Goal: Transaction & Acquisition: Purchase product/service

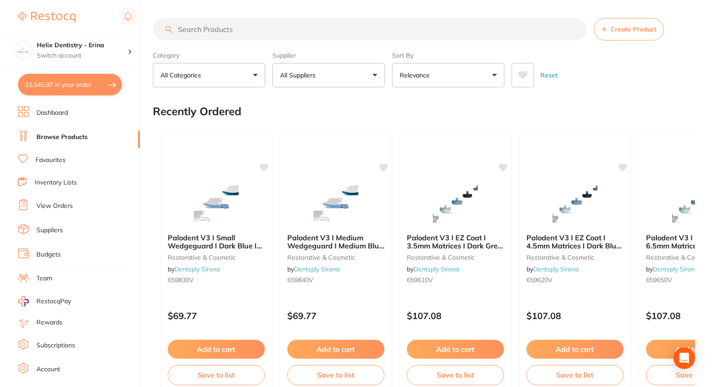
click at [97, 85] on button "$1,545.97 in your order" at bounding box center [70, 85] width 104 height 22
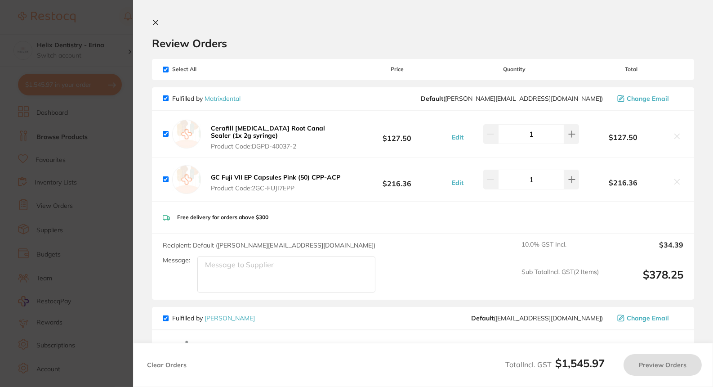
checkbox input "true"
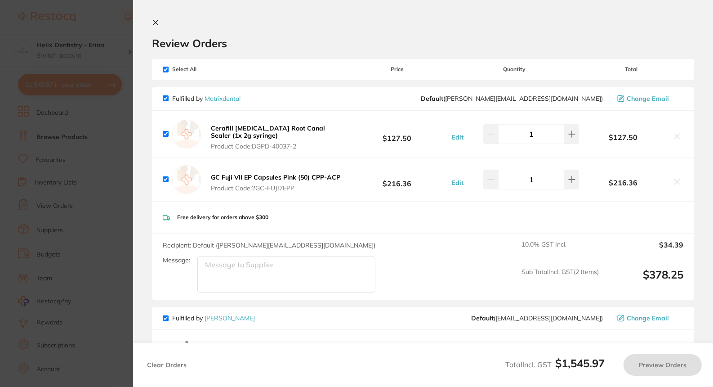
checkbox input "true"
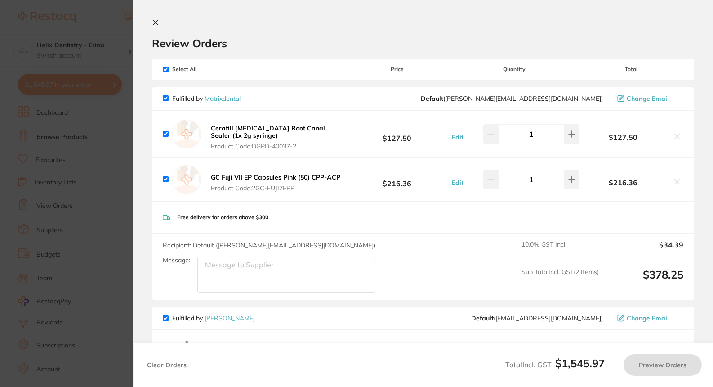
checkbox input "true"
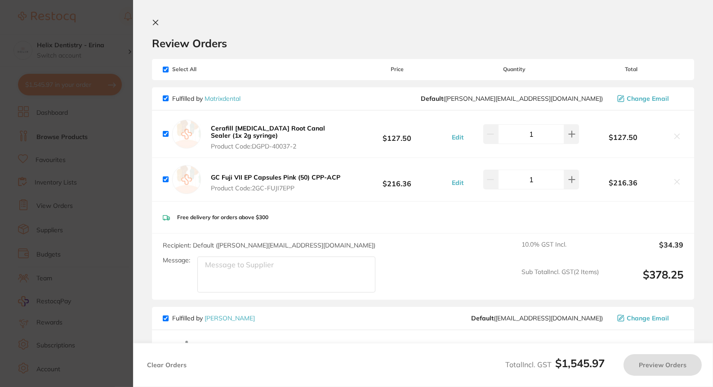
checkbox input "true"
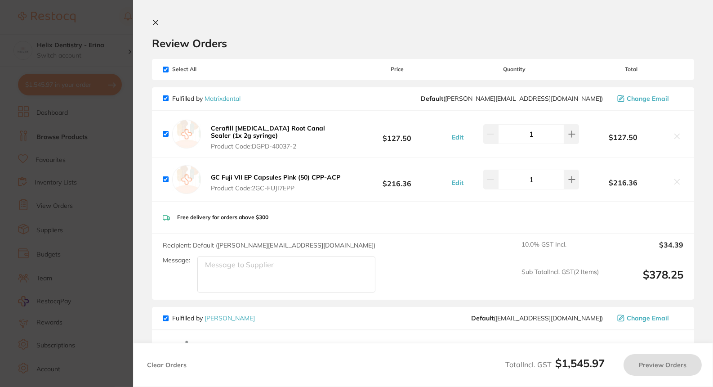
checkbox input "true"
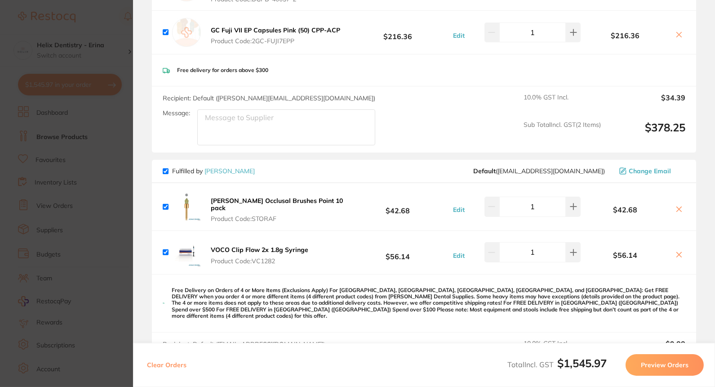
scroll to position [151, 0]
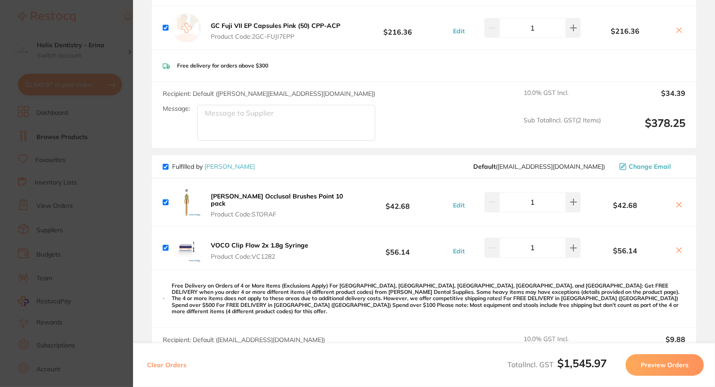
click at [280, 241] on b "VOCO Clip Flow 2x 1.8g Syringe" at bounding box center [260, 245] width 98 height 8
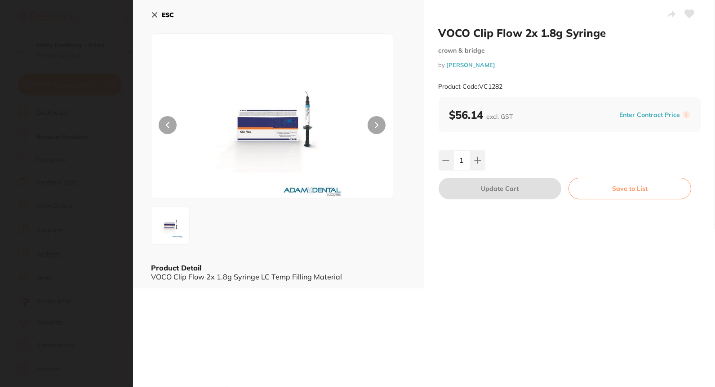
scroll to position [0, 0]
click at [382, 120] on button at bounding box center [377, 125] width 18 height 18
click at [95, 149] on section "VOCO Clip Flow 2x 1.8g Syringe crown & bridge by Adam Dental Product Code: VC12…" at bounding box center [357, 193] width 715 height 387
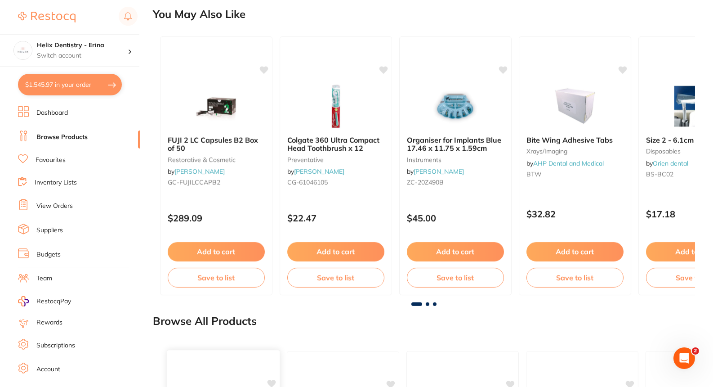
scroll to position [588, 0]
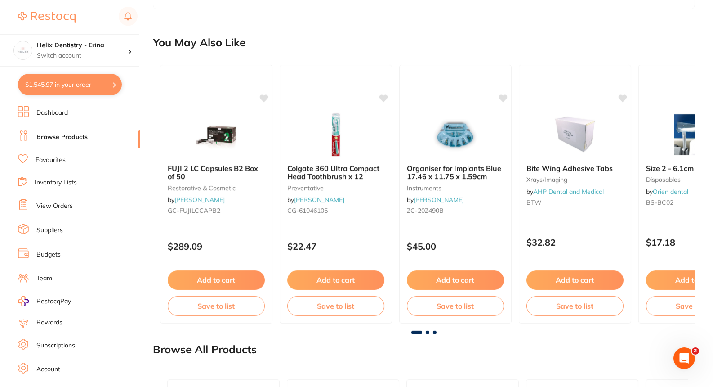
click at [65, 89] on button "$1,545.97 in your order" at bounding box center [70, 85] width 104 height 22
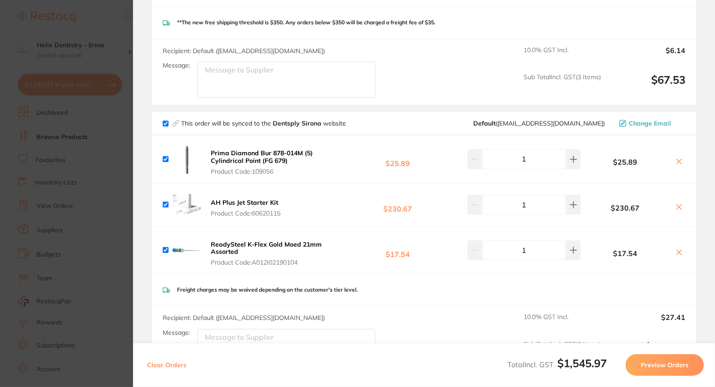
scroll to position [1171, 0]
click at [85, 163] on section "Update RRP Set your pre negotiated price for this item. Item Agreed RRP (excl. …" at bounding box center [357, 193] width 715 height 387
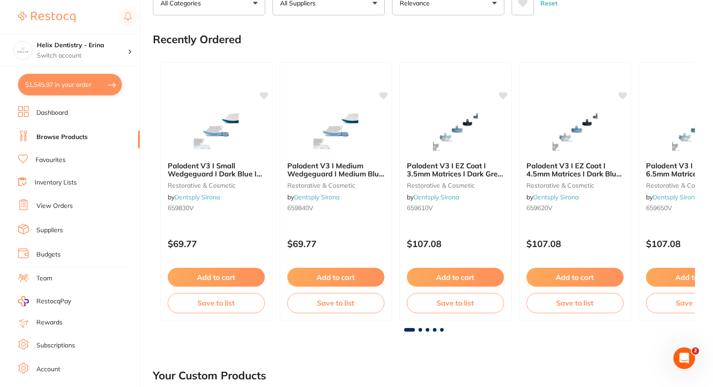
scroll to position [0, 0]
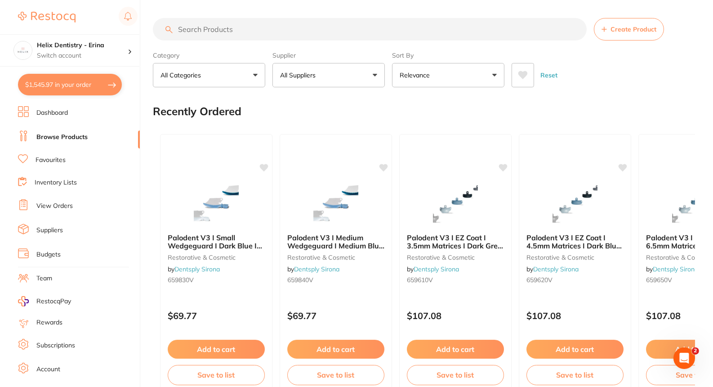
click at [198, 31] on input "search" at bounding box center [370, 29] width 434 height 22
type input "golden medium"
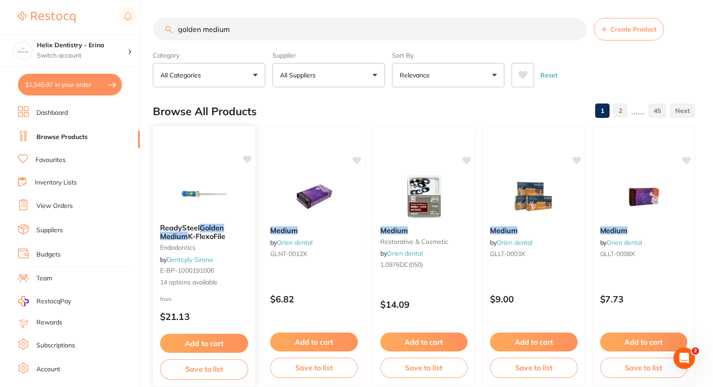
click at [184, 227] on span "ReadySteel" at bounding box center [180, 227] width 40 height 9
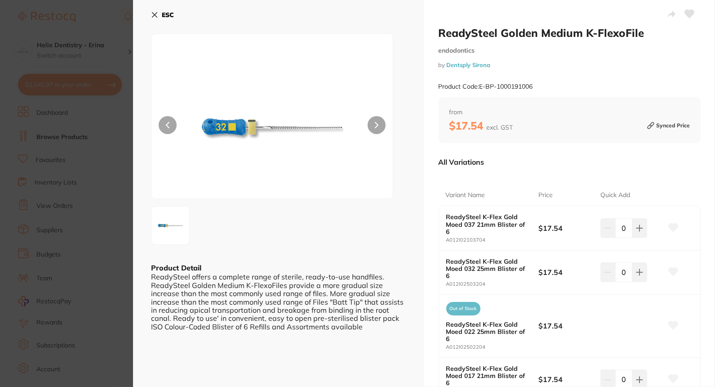
click at [370, 124] on button at bounding box center [377, 125] width 18 height 18
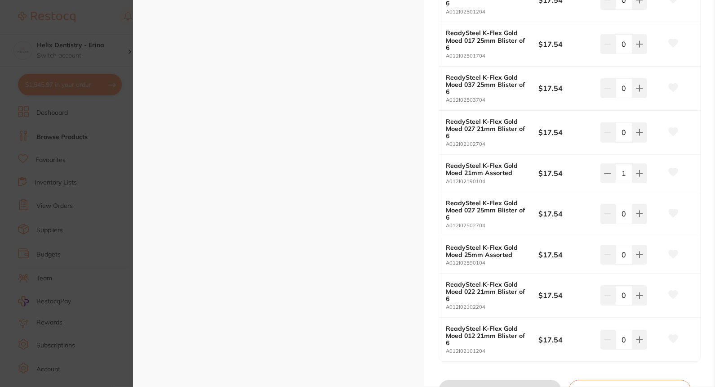
scroll to position [479, 0]
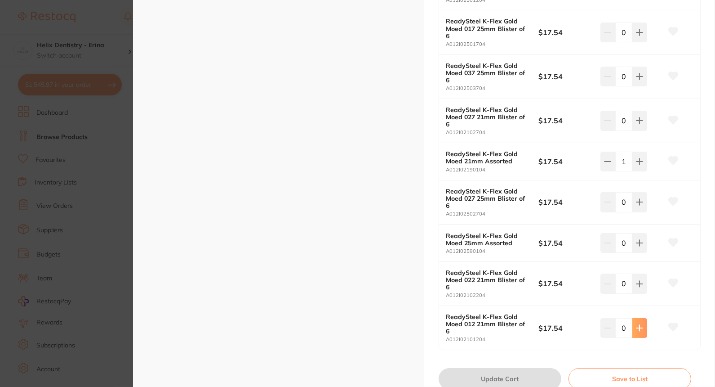
click at [636, 320] on button at bounding box center [640, 328] width 15 height 20
type input "1"
click at [505, 369] on button "Update Cart" at bounding box center [500, 379] width 123 height 22
checkbox input "false"
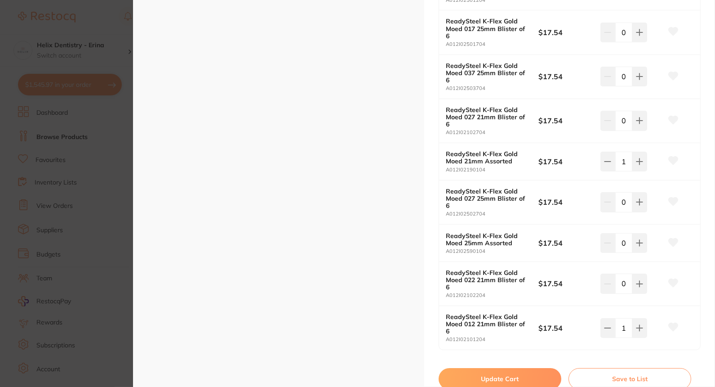
checkbox input "false"
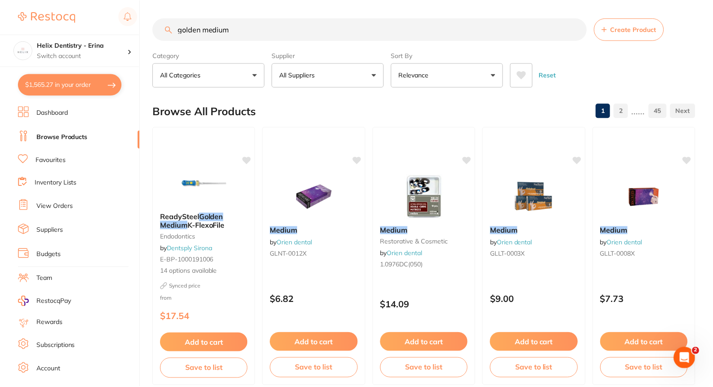
scroll to position [0, 0]
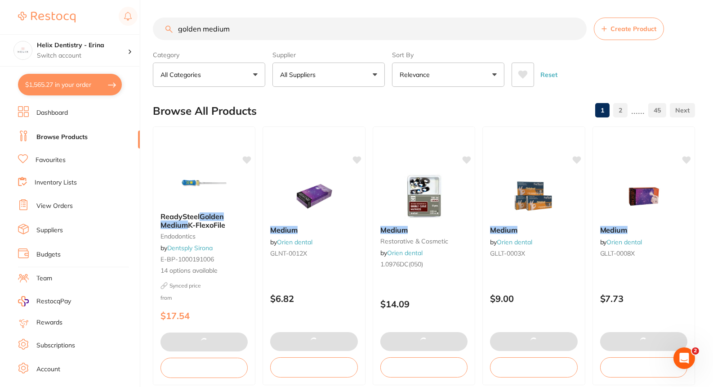
click at [77, 76] on button "$1,565.27 in your order" at bounding box center [70, 85] width 104 height 22
checkbox input "true"
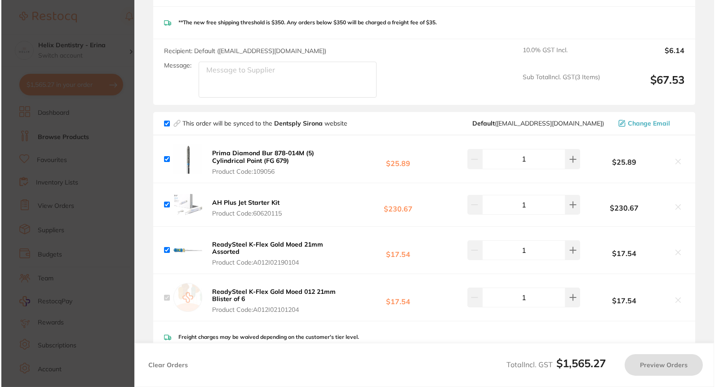
scroll to position [0, 0]
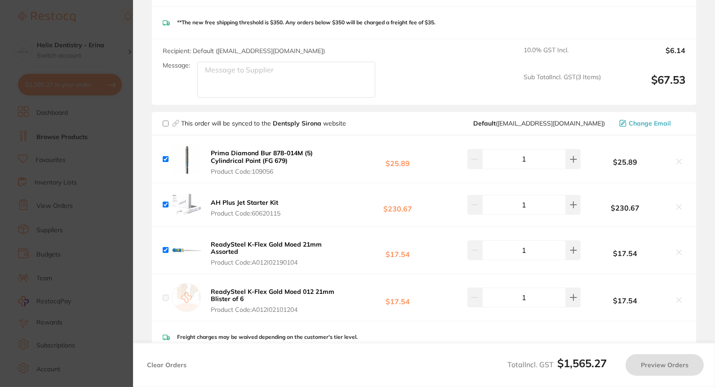
checkbox input "false"
checkbox input "true"
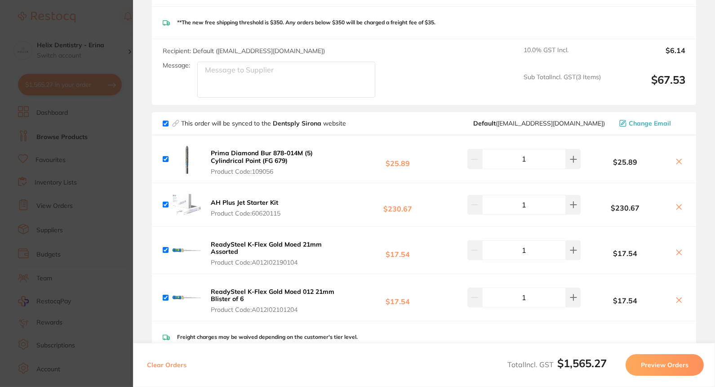
click at [679, 249] on icon at bounding box center [679, 252] width 7 height 7
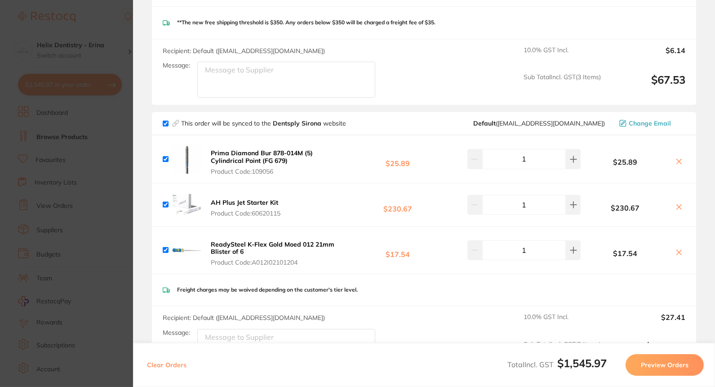
checkbox input "true"
click at [106, 259] on section "Update RRP Set your pre negotiated price for this item. Item Agreed RRP (excl. …" at bounding box center [357, 193] width 715 height 387
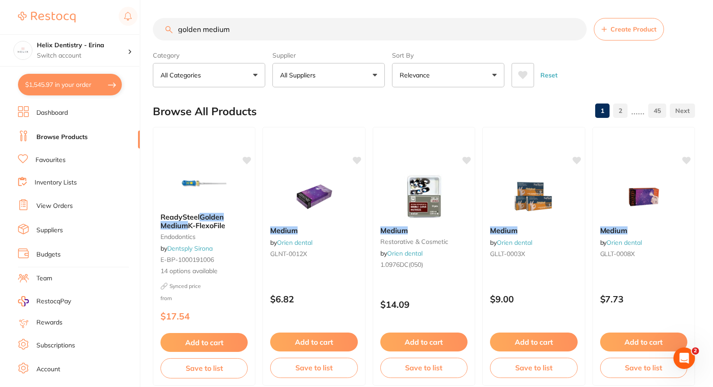
click at [81, 77] on button "$1,545.97 in your order" at bounding box center [70, 85] width 104 height 22
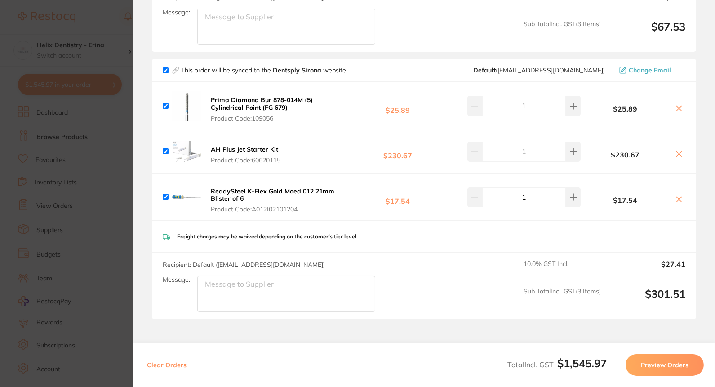
scroll to position [1223, 0]
click at [102, 174] on section "Update RRP Set your pre negotiated price for this item. Item Agreed RRP (excl. …" at bounding box center [357, 193] width 715 height 387
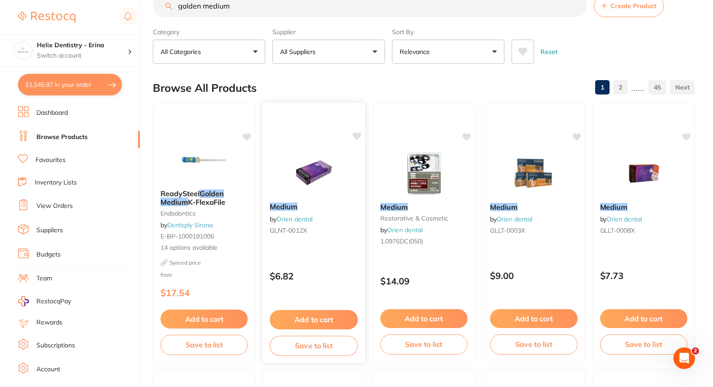
scroll to position [0, 0]
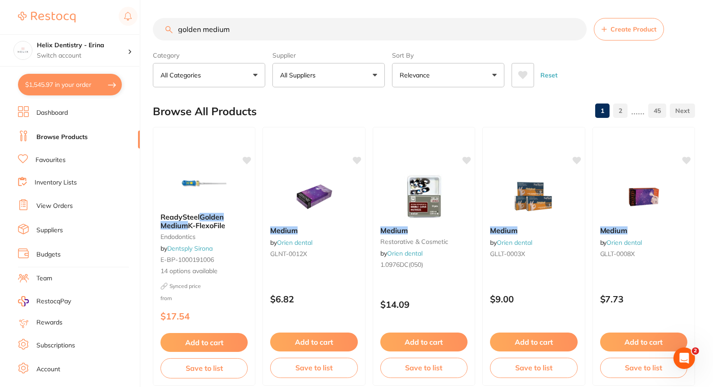
click at [236, 27] on input "golden medium" at bounding box center [370, 29] width 434 height 22
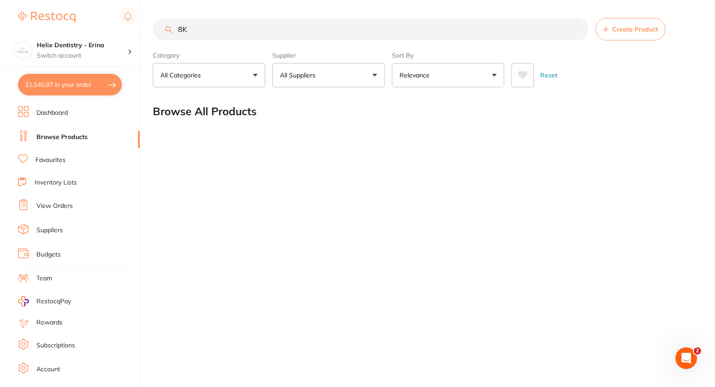
click at [236, 27] on input "8K" at bounding box center [371, 29] width 436 height 22
type input "8"
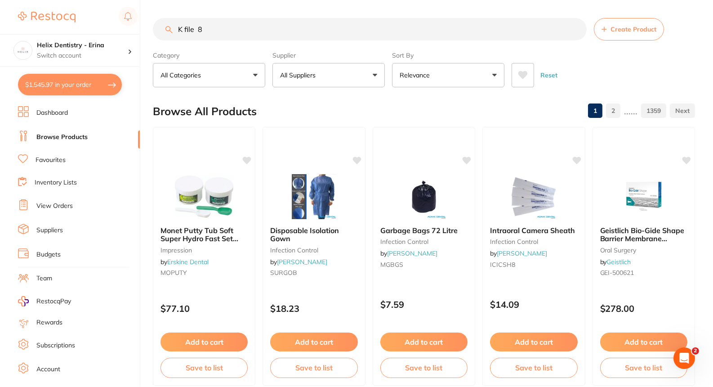
type input "K file 8"
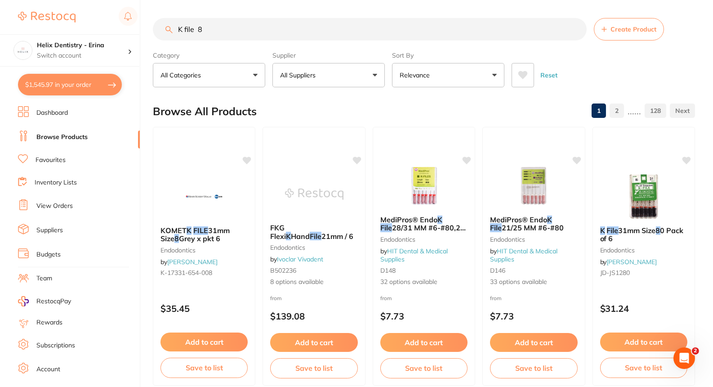
click at [205, 31] on input "K file 8" at bounding box center [370, 29] width 434 height 22
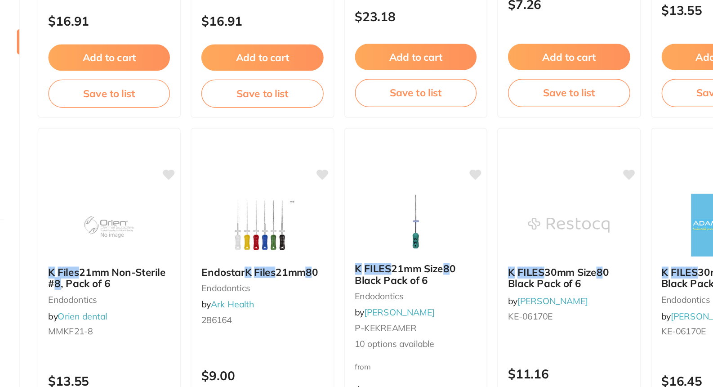
scroll to position [746, 0]
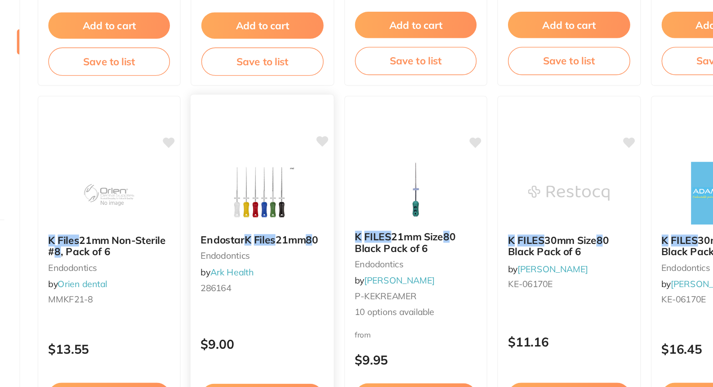
click at [314, 258] on img at bounding box center [314, 246] width 59 height 45
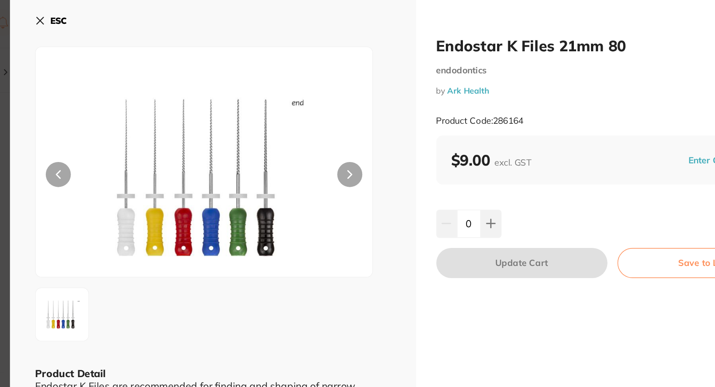
click at [289, 21] on div "ESC" at bounding box center [278, 20] width 255 height 26
click at [153, 17] on icon at bounding box center [154, 15] width 5 height 5
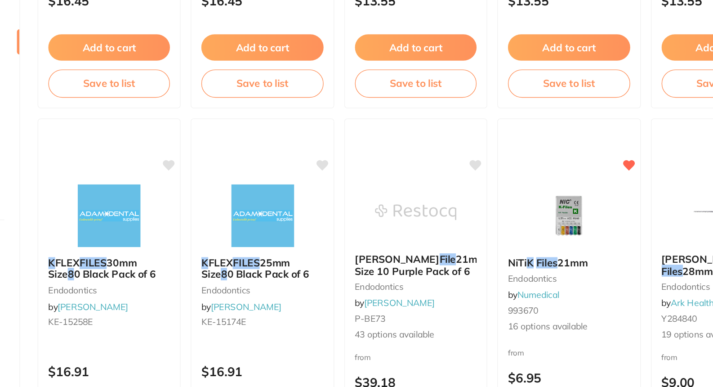
scroll to position [1261, 0]
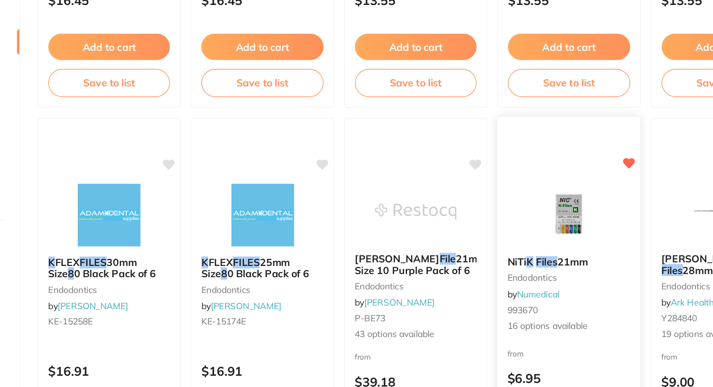
click at [526, 250] on img at bounding box center [533, 262] width 59 height 45
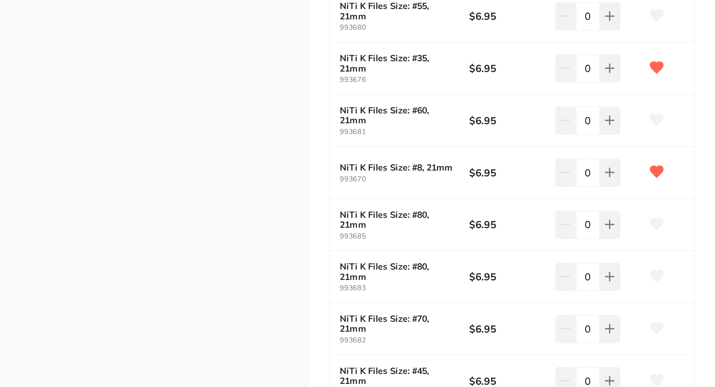
scroll to position [178, 0]
click at [636, 227] on button at bounding box center [640, 233] width 15 height 20
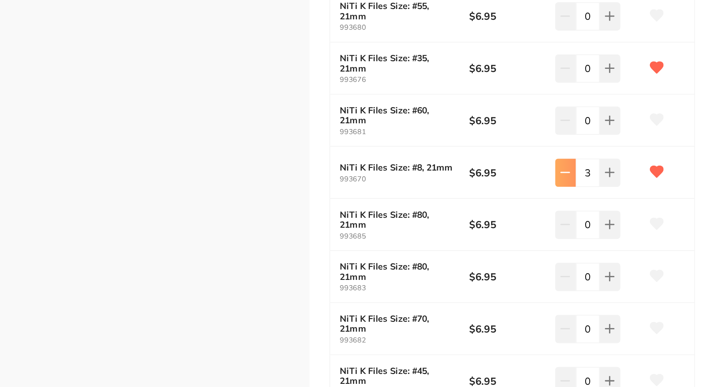
click at [605, 229] on icon at bounding box center [607, 232] width 7 height 7
type input "2"
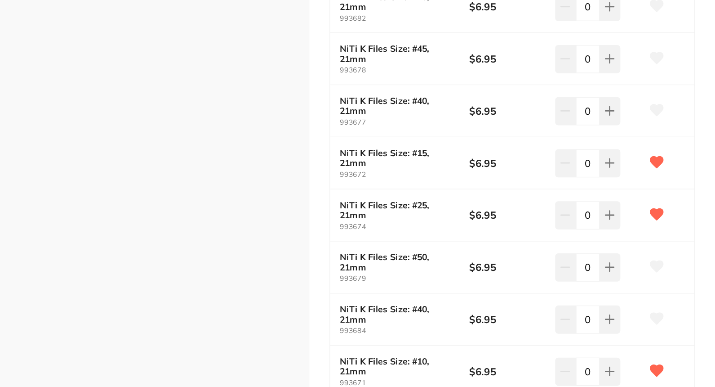
scroll to position [498, 0]
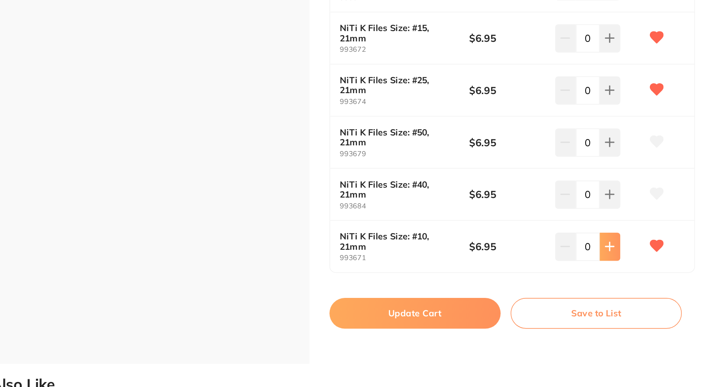
click at [637, 282] on icon at bounding box center [639, 285] width 7 height 7
type input "1"
click at [533, 327] on button "Update Cart" at bounding box center [500, 334] width 123 height 22
checkbox input "false"
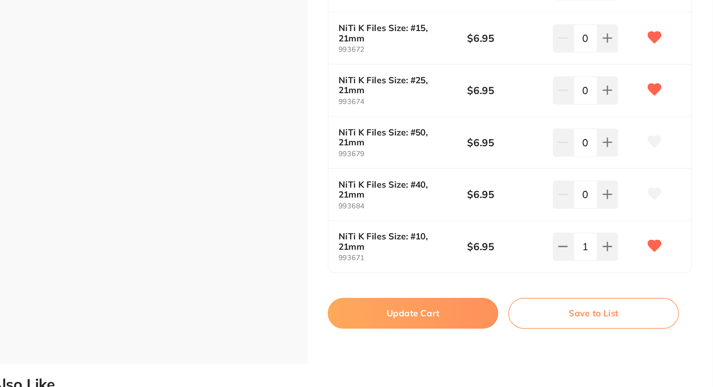
checkbox input "false"
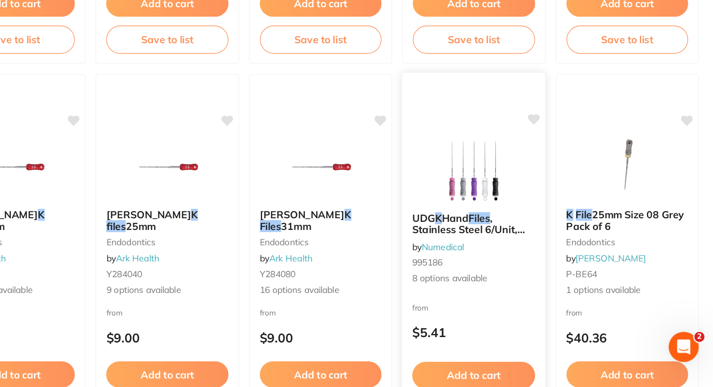
scroll to position [1825, 0]
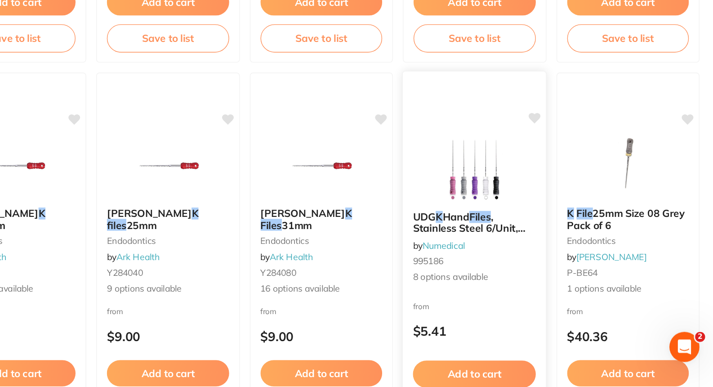
click at [533, 231] on img at bounding box center [533, 230] width 59 height 45
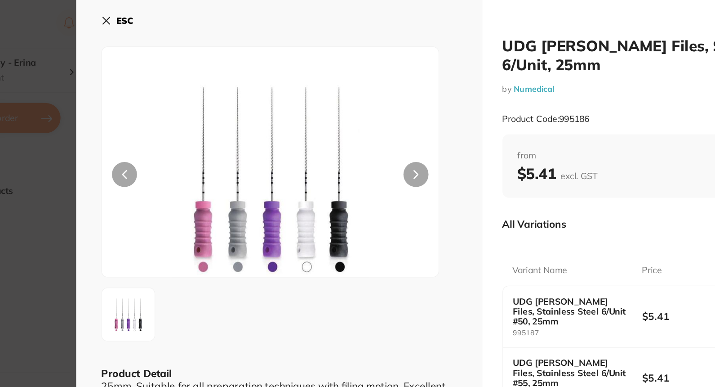
click at [83, 121] on section "UDG K Hand Files, Stainless Steel 6/Unit, 25mm by Numedical Product Code: 99518…" at bounding box center [357, 193] width 715 height 387
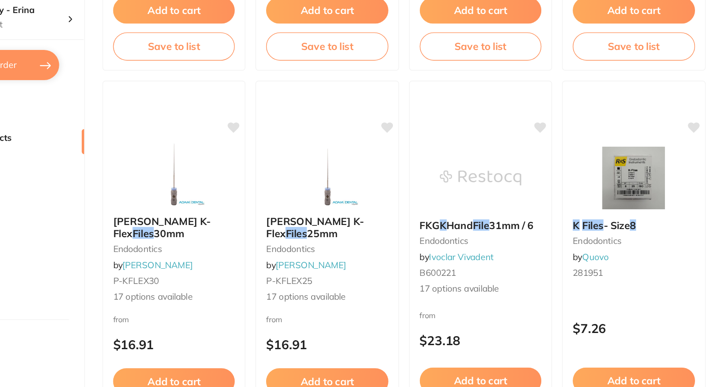
scroll to position [562, 0]
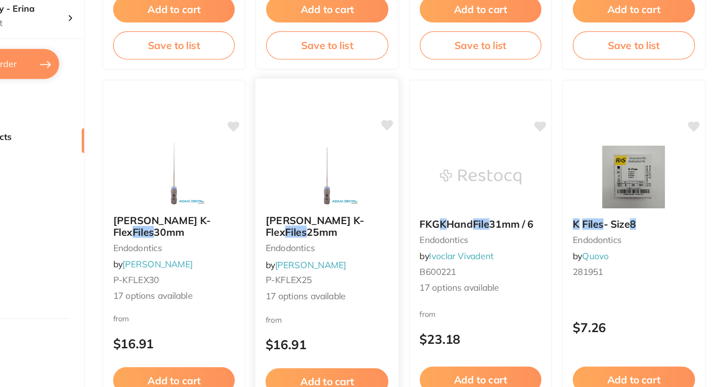
click at [308, 171] on img at bounding box center [314, 162] width 59 height 45
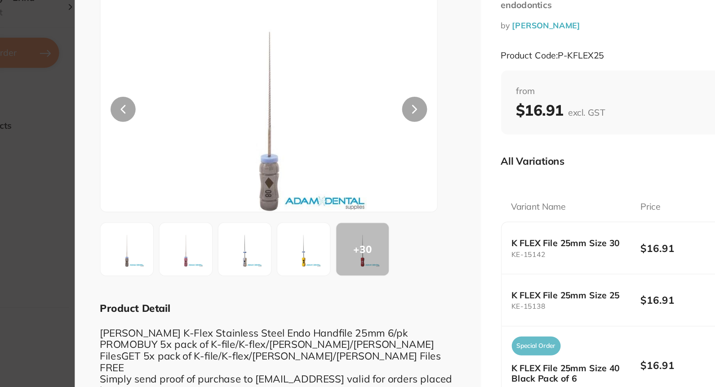
click at [382, 121] on button at bounding box center [377, 125] width 18 height 18
click at [169, 129] on button at bounding box center [168, 125] width 18 height 18
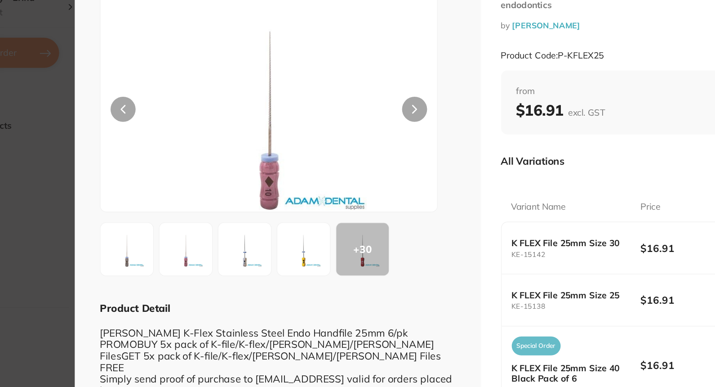
click at [169, 129] on button at bounding box center [168, 125] width 18 height 18
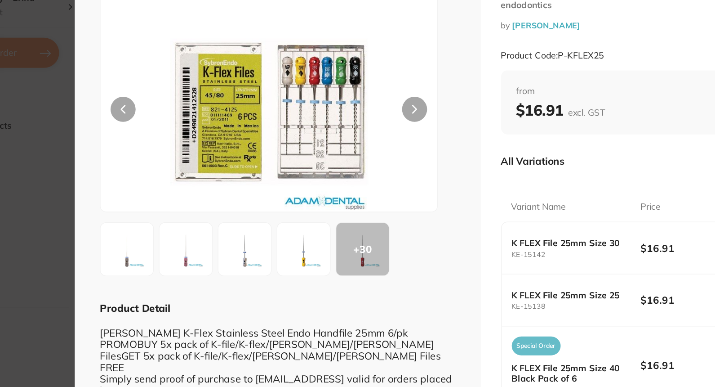
click at [114, 165] on section "Kerr K-Flex Files 25mm endodontics by Adam Dental Product Code: P-KFLEX25 ESC +…" at bounding box center [357, 193] width 715 height 387
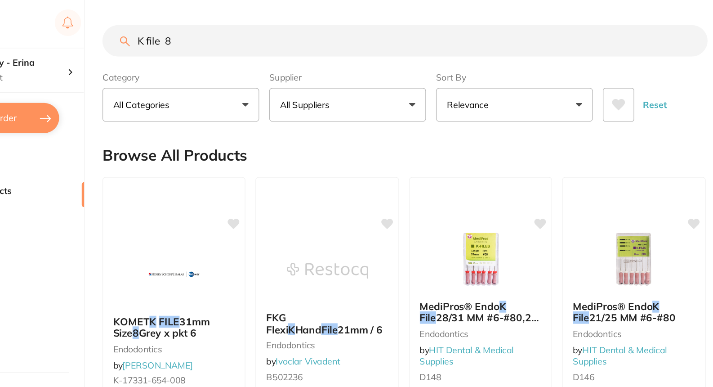
click at [249, 32] on input "K file 8" at bounding box center [370, 29] width 434 height 22
click at [249, 32] on input "C" at bounding box center [370, 29] width 434 height 22
type input "C pilot"
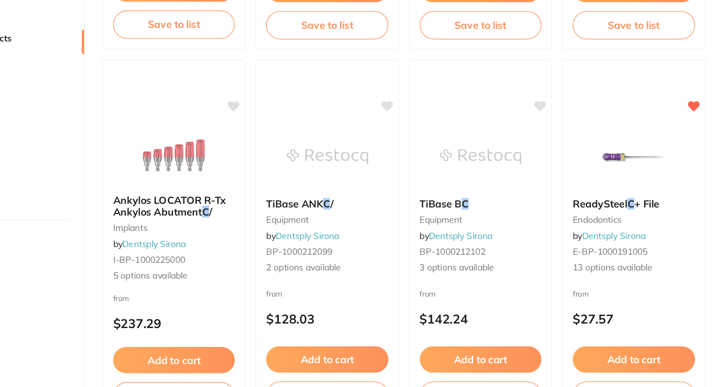
scroll to position [1038, 0]
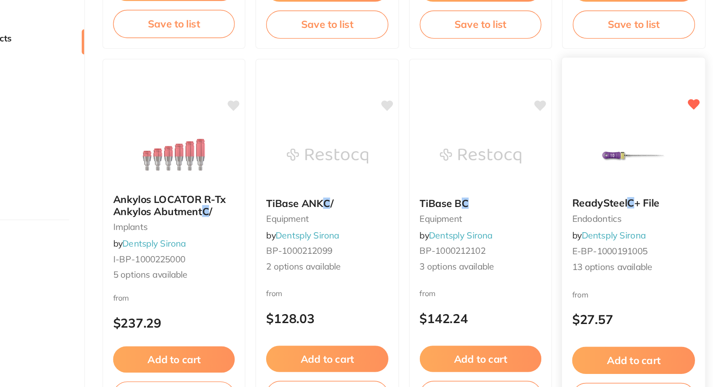
click at [524, 215] on img at bounding box center [533, 220] width 59 height 45
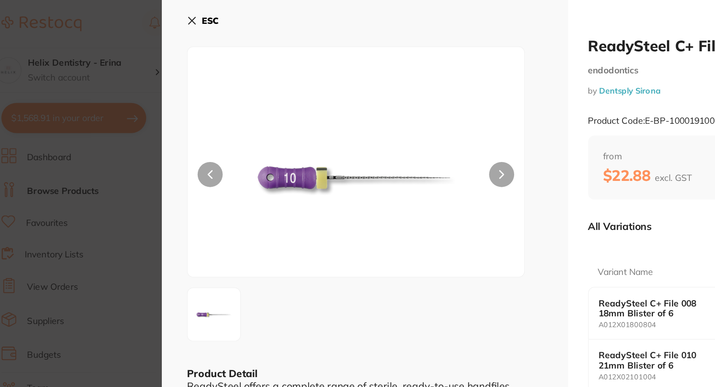
click at [153, 13] on icon at bounding box center [154, 14] width 7 height 7
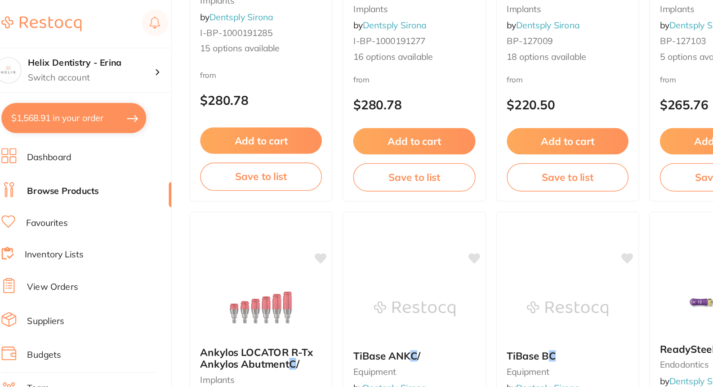
click at [92, 83] on button "$1,568.91 in your order" at bounding box center [70, 85] width 104 height 22
checkbox input "true"
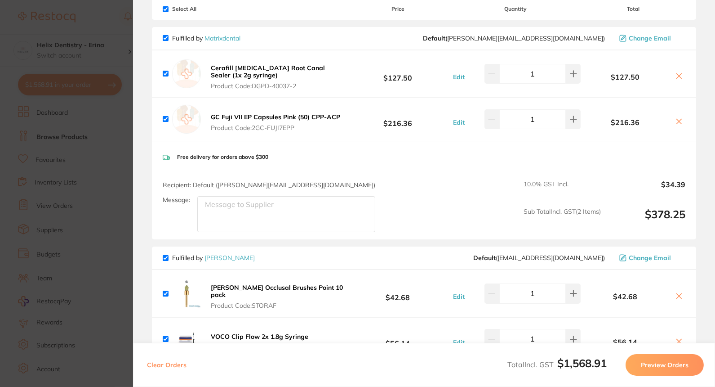
scroll to position [0, 0]
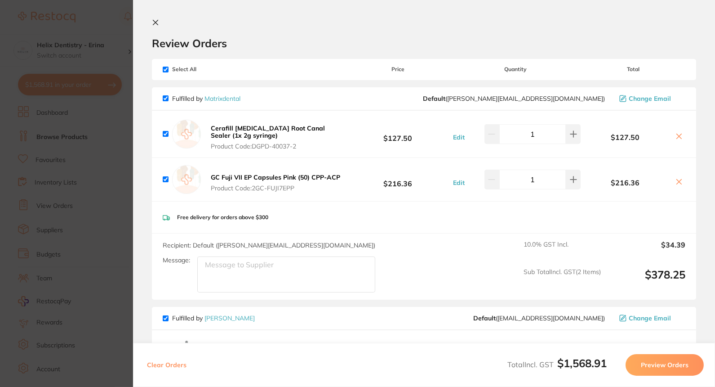
click at [111, 164] on section "Update RRP Set your pre negotiated price for this item. Item Agreed RRP (excl. …" at bounding box center [357, 193] width 715 height 387
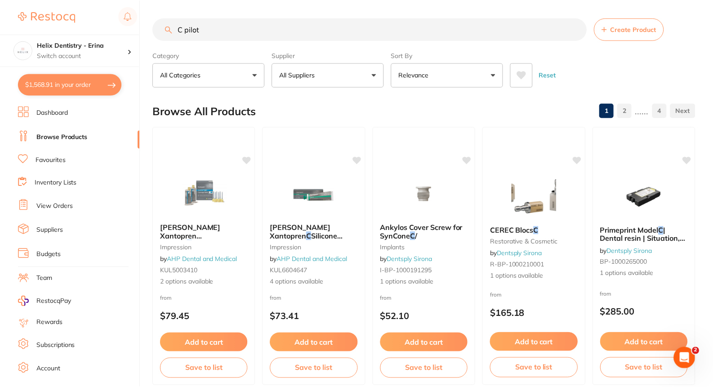
scroll to position [1038, 0]
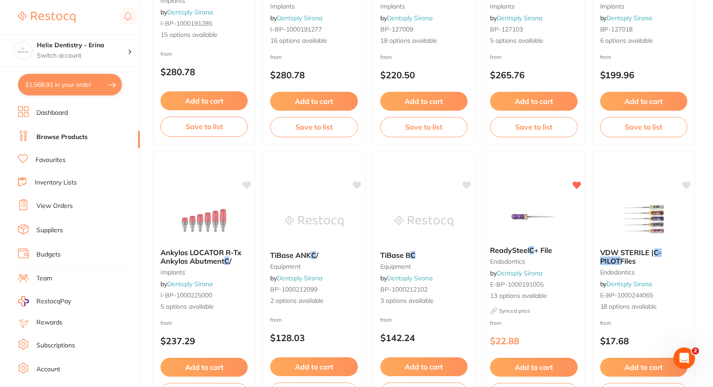
click at [102, 82] on button "$1,568.91 in your order" at bounding box center [70, 85] width 104 height 22
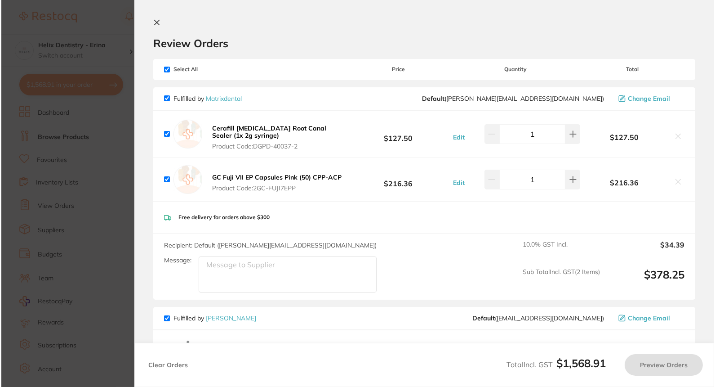
scroll to position [0, 0]
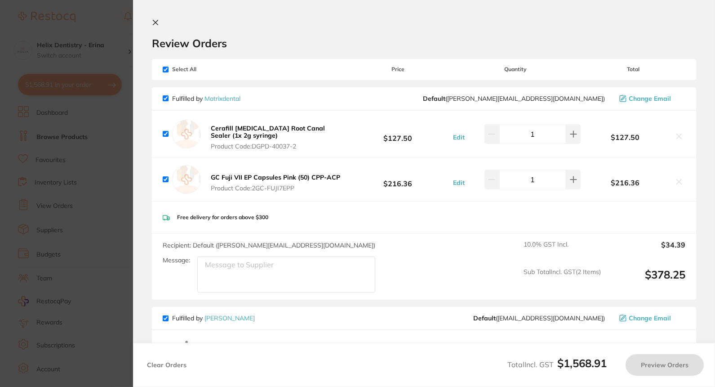
click at [120, 166] on section "Update RRP Set your pre negotiated price for this item. Item Agreed RRP (excl. …" at bounding box center [357, 193] width 715 height 387
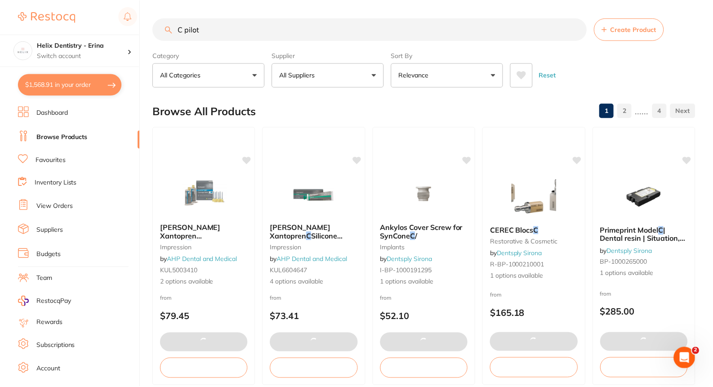
scroll to position [1038, 0]
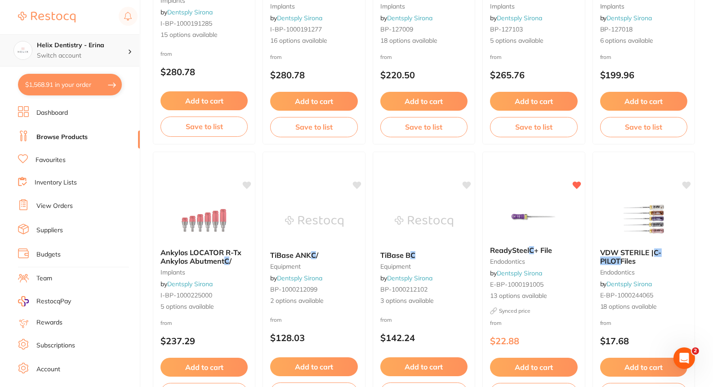
click at [107, 41] on h4 "Helix Dentistry - Erina" at bounding box center [82, 45] width 91 height 9
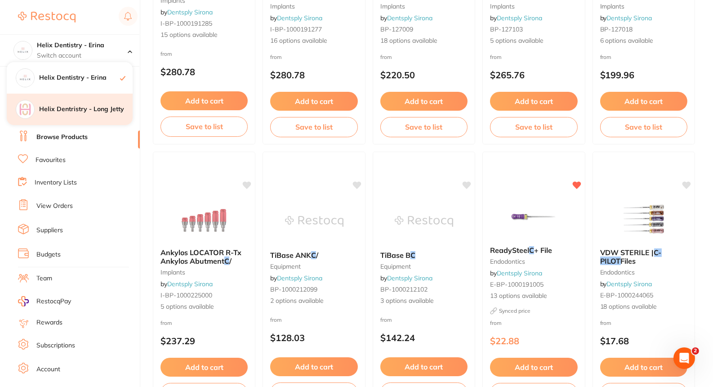
click at [82, 113] on h4 "Helix Dentristry - Long Jetty" at bounding box center [86, 109] width 94 height 9
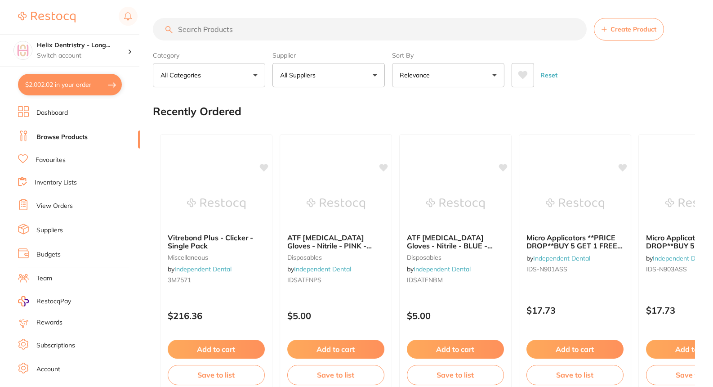
click at [93, 86] on button "$2,002.02 in your order" at bounding box center [70, 85] width 104 height 22
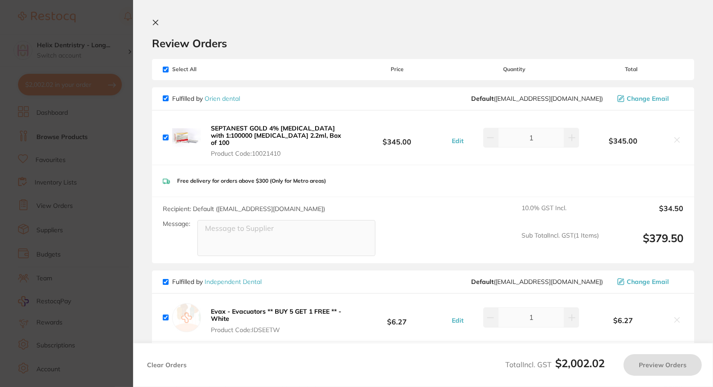
checkbox input "true"
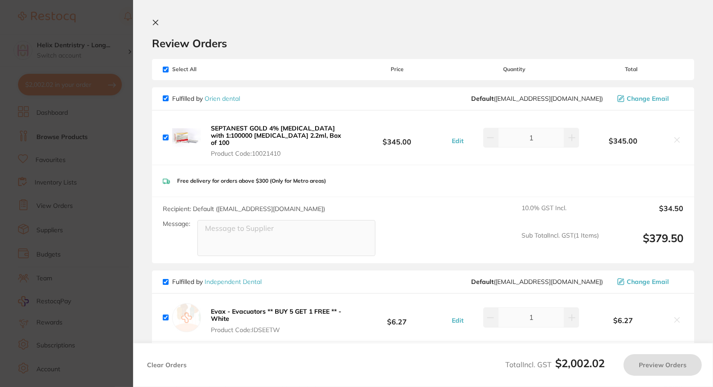
checkbox input "true"
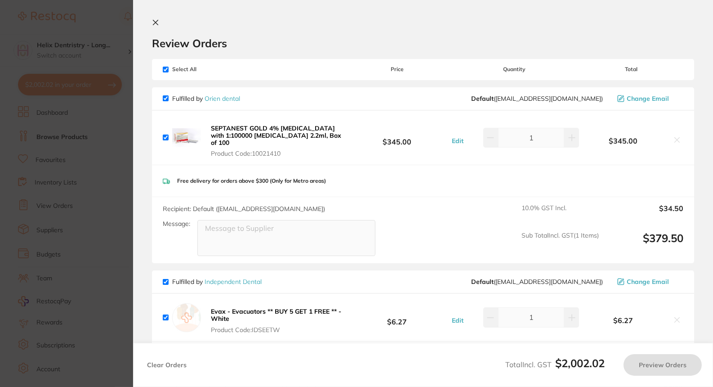
checkbox input "true"
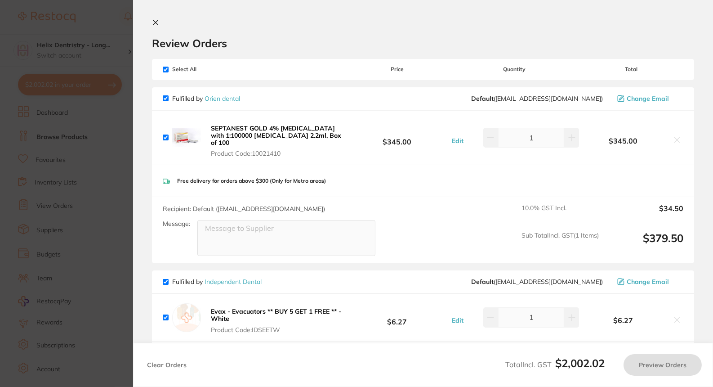
checkbox input "true"
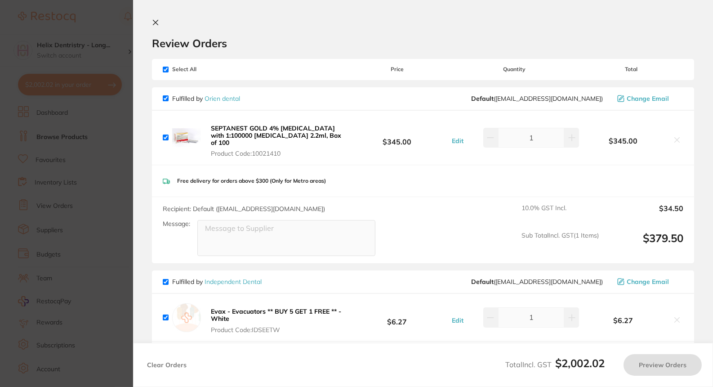
checkbox input "true"
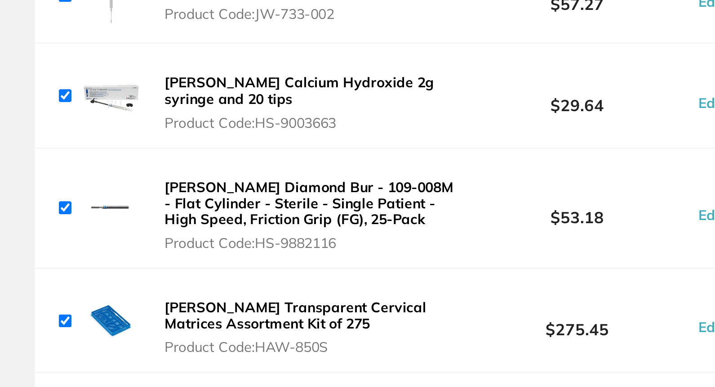
scroll to position [1158, 0]
click at [237, 198] on b "[PERSON_NAME] Diamond Bur - 109-008M - Flat Cylinder - Sterile - Single Patient…" at bounding box center [276, 209] width 131 height 22
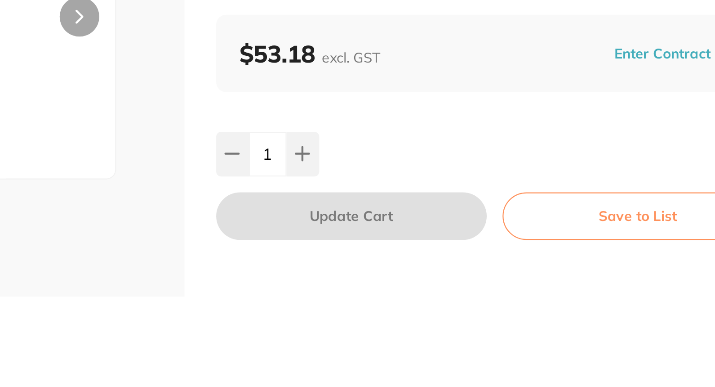
scroll to position [0, 0]
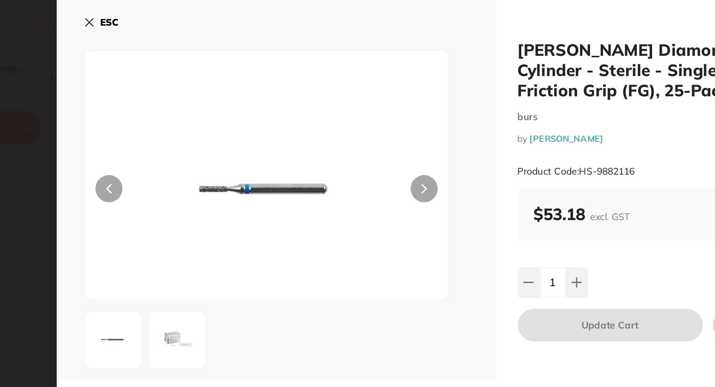
click at [234, 206] on div at bounding box center [278, 225] width 255 height 39
click at [215, 213] on img at bounding box center [212, 225] width 32 height 32
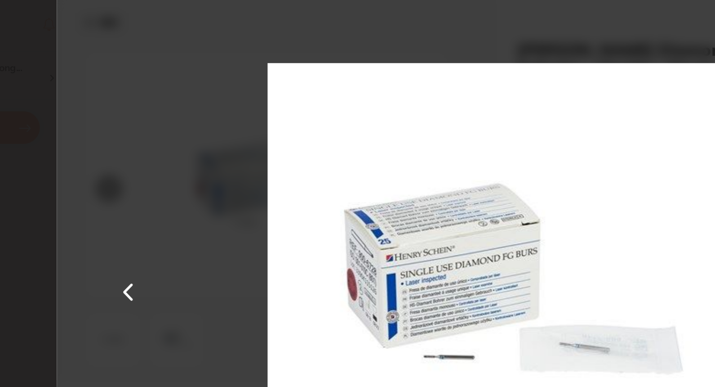
click at [114, 92] on section "[PERSON_NAME] Diamond Bur - 109-008M - Flat Cylinder - Sterile - Single Patient…" at bounding box center [357, 193] width 715 height 387
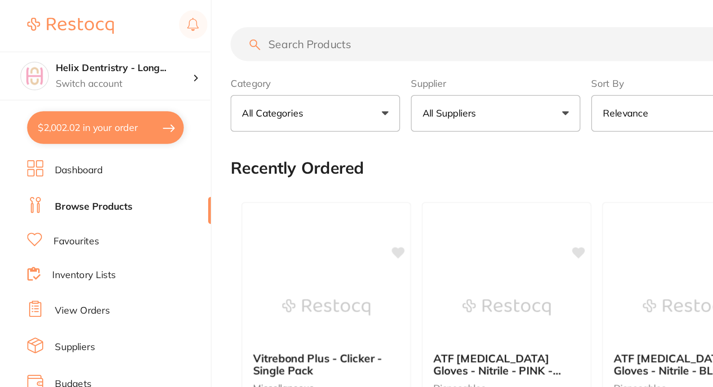
click at [92, 85] on button "$2,002.02 in your order" at bounding box center [70, 85] width 104 height 22
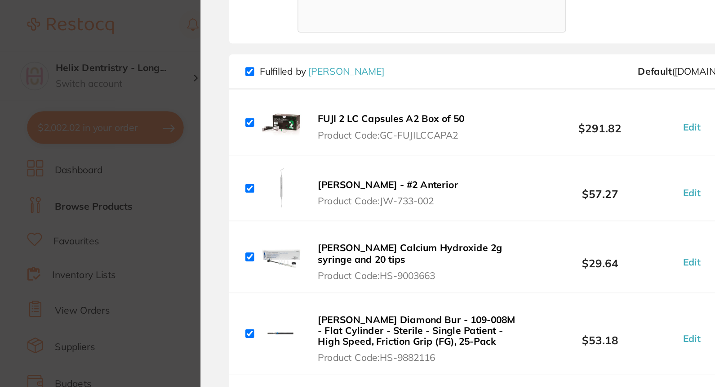
scroll to position [1148, 0]
click at [87, 169] on section "Update RRP Set your pre negotiated price for this item. Item Agreed RRP (excl. …" at bounding box center [357, 193] width 715 height 387
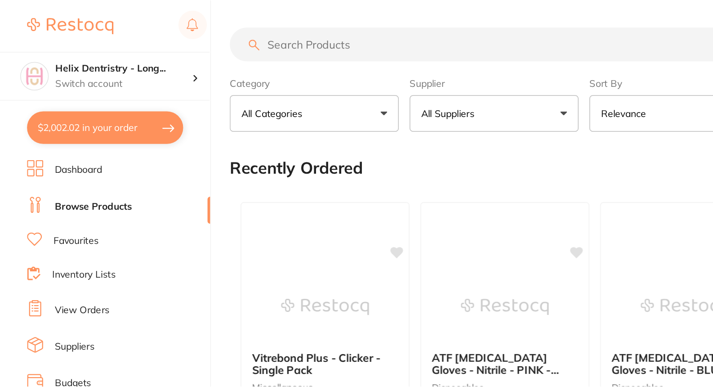
scroll to position [3, 0]
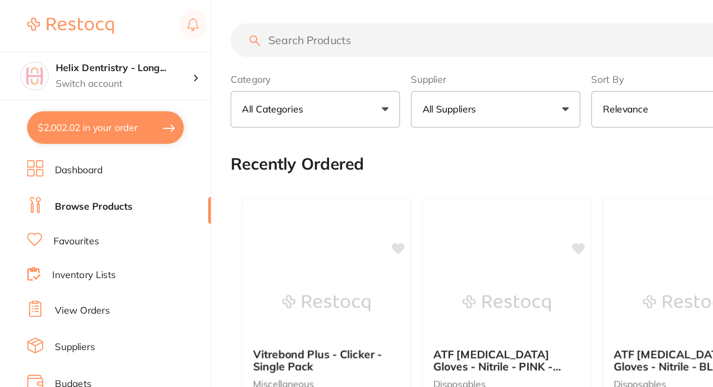
click at [207, 26] on input "search" at bounding box center [370, 26] width 434 height 22
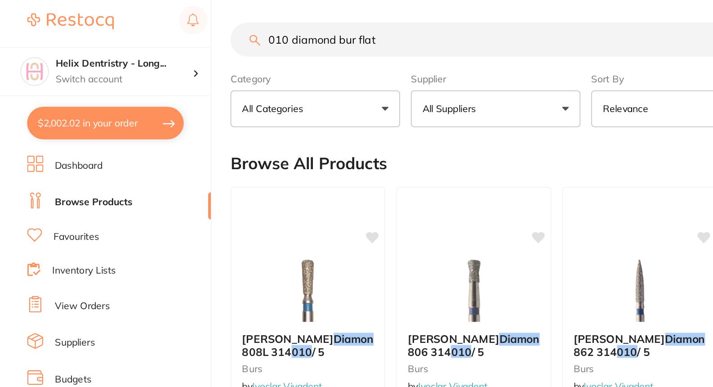
scroll to position [0, 0]
type input "010 diamond bur flat [MEDICAL_DATA]"
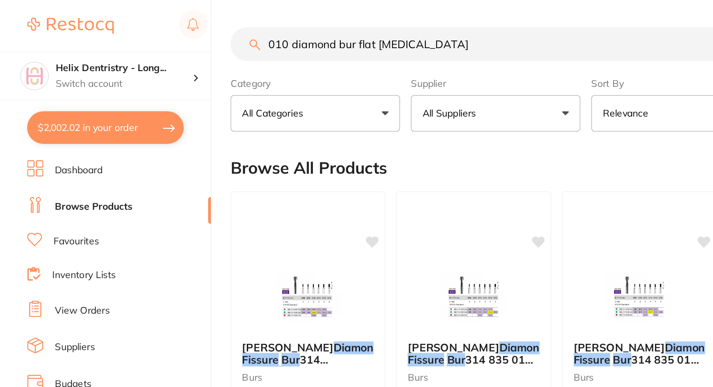
click at [95, 80] on button "$2,002.02 in your order" at bounding box center [70, 85] width 104 height 22
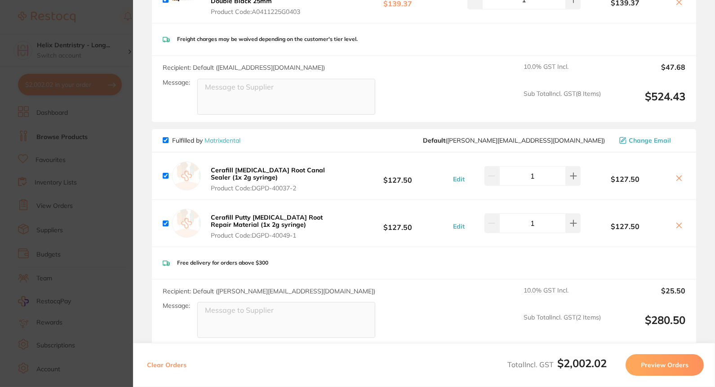
scroll to position [852, 0]
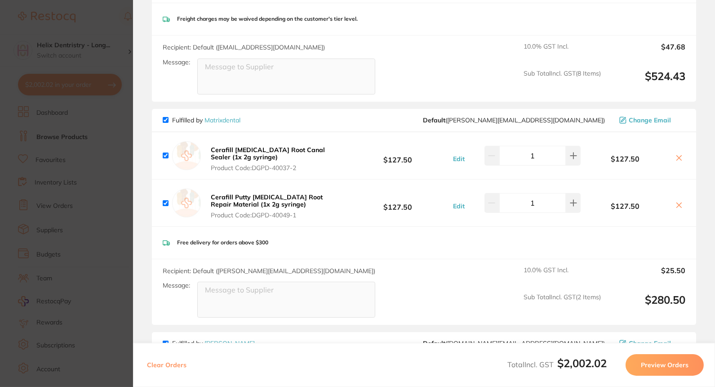
click at [125, 193] on section "Update RRP Set your pre negotiated price for this item. Item Agreed RRP (excl. …" at bounding box center [357, 193] width 715 height 387
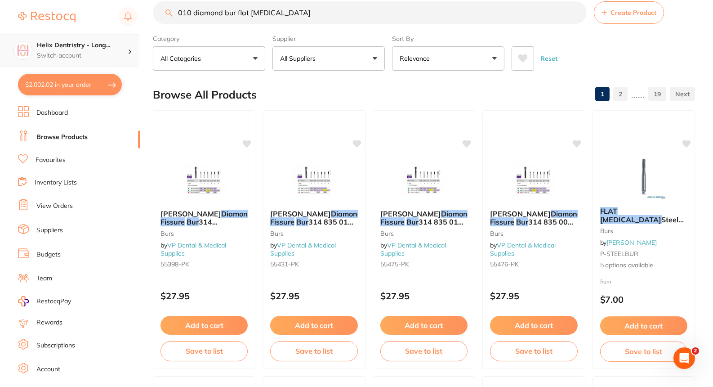
scroll to position [0, 0]
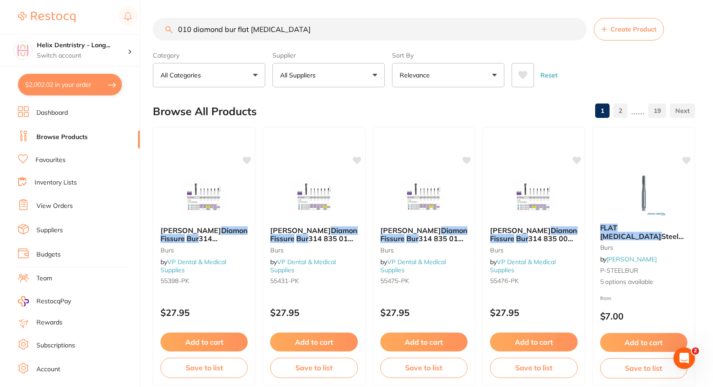
click at [45, 11] on link at bounding box center [47, 17] width 58 height 21
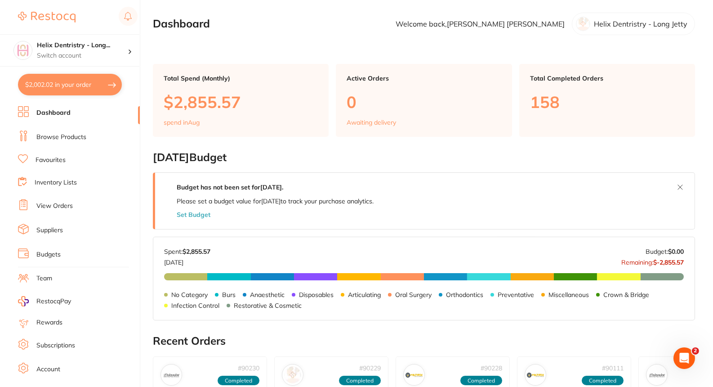
click at [100, 90] on button "$2,002.02 in your order" at bounding box center [70, 85] width 104 height 22
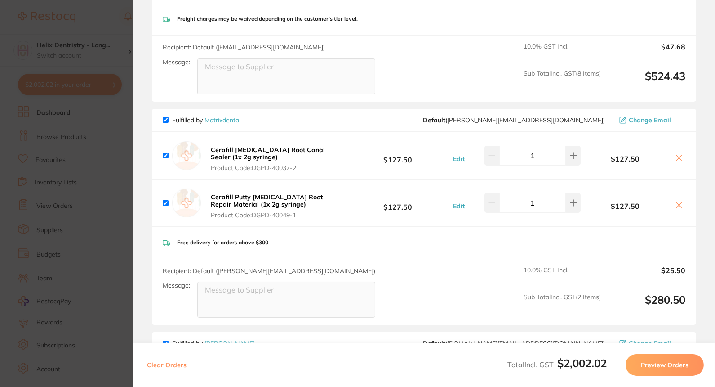
click at [118, 149] on section "Update RRP Set your pre negotiated price for this item. Item Agreed RRP (excl. …" at bounding box center [357, 193] width 715 height 387
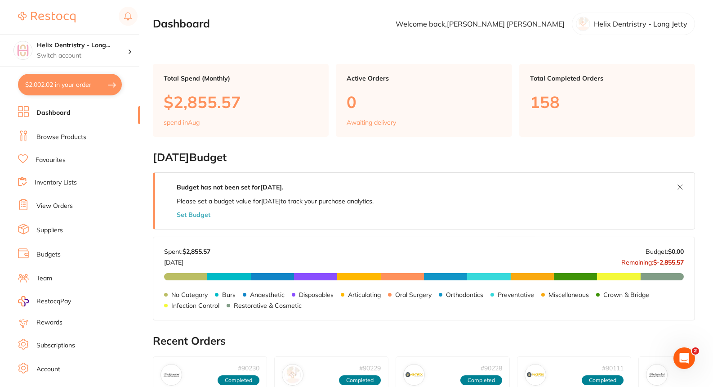
scroll to position [0, 0]
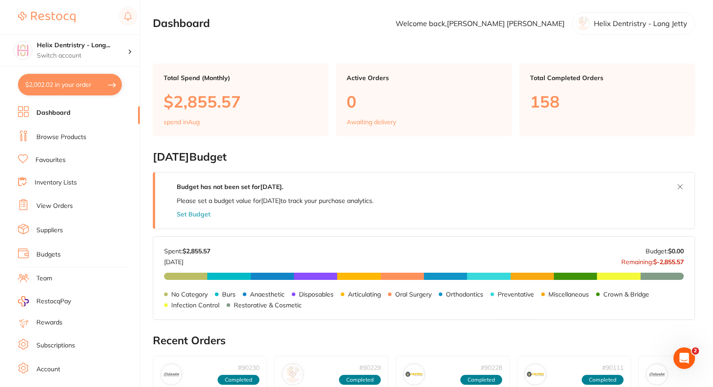
checkbox input "false"
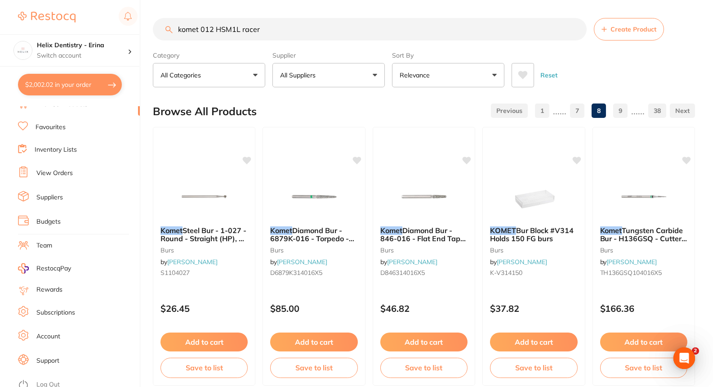
click at [106, 86] on button "$2,002.02 in your order" at bounding box center [70, 85] width 104 height 22
checkbox input "true"
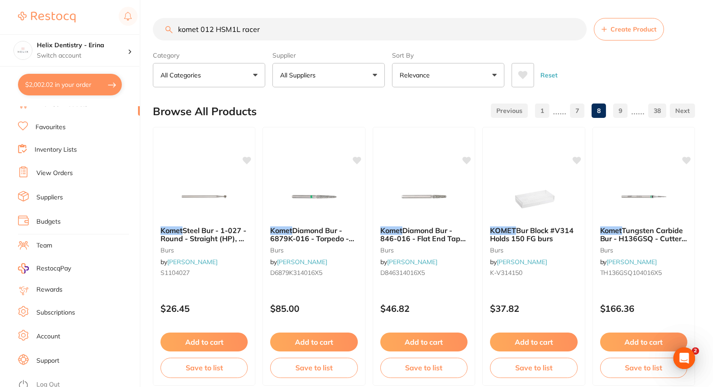
checkbox input "true"
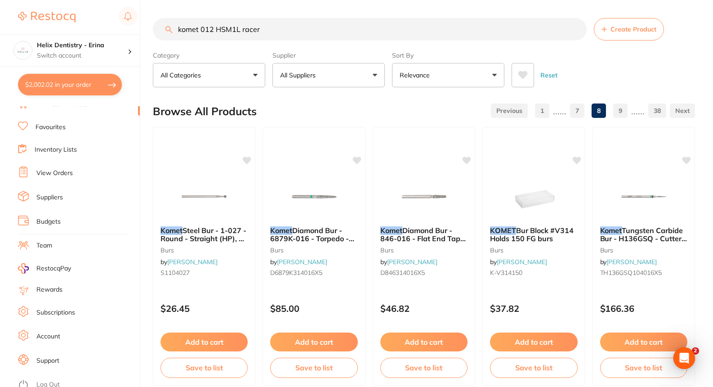
checkbox input "true"
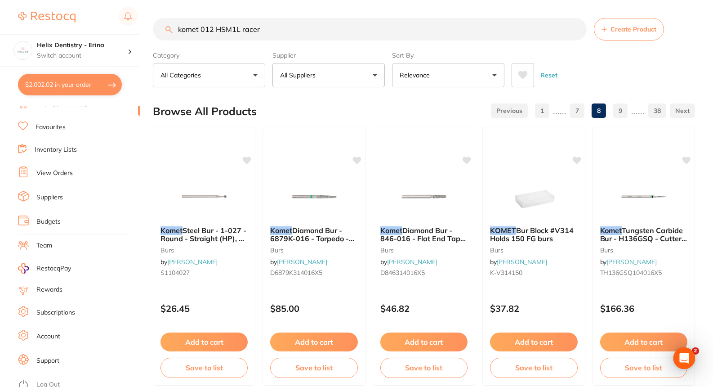
checkbox input "true"
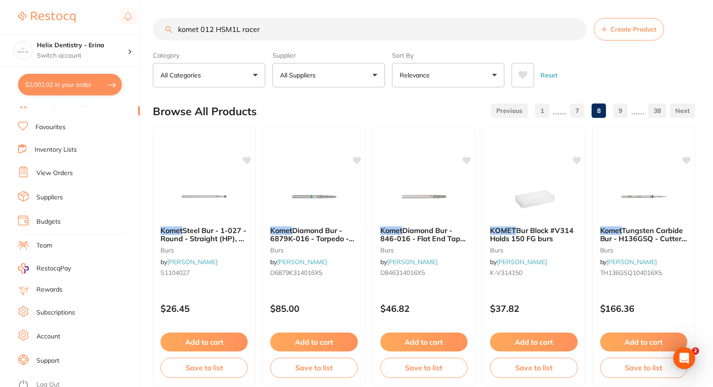
checkbox input "true"
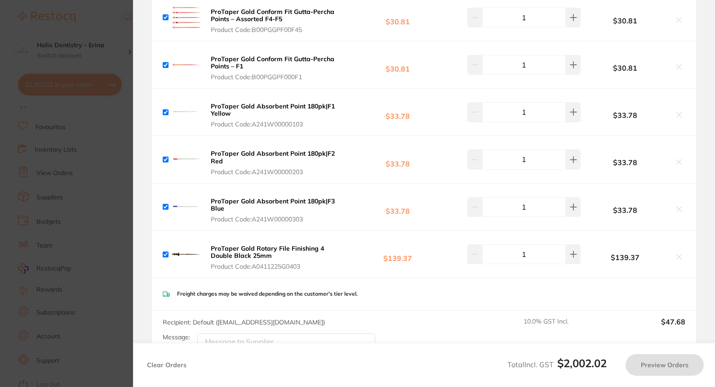
checkbox input "true"
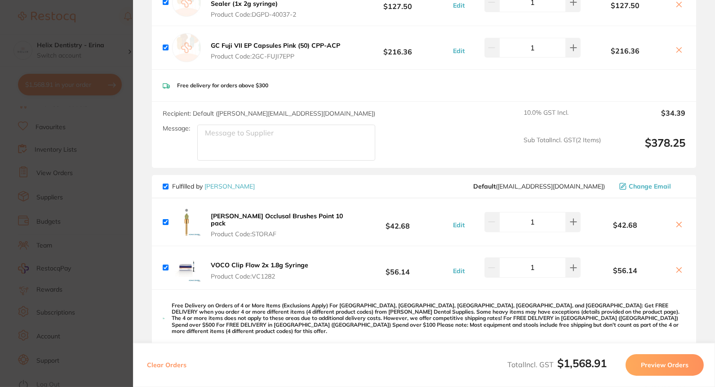
scroll to position [133, 0]
click at [18, 74] on button "$1,568.91 in your order" at bounding box center [70, 85] width 104 height 22
